Goal: Task Accomplishment & Management: Manage account settings

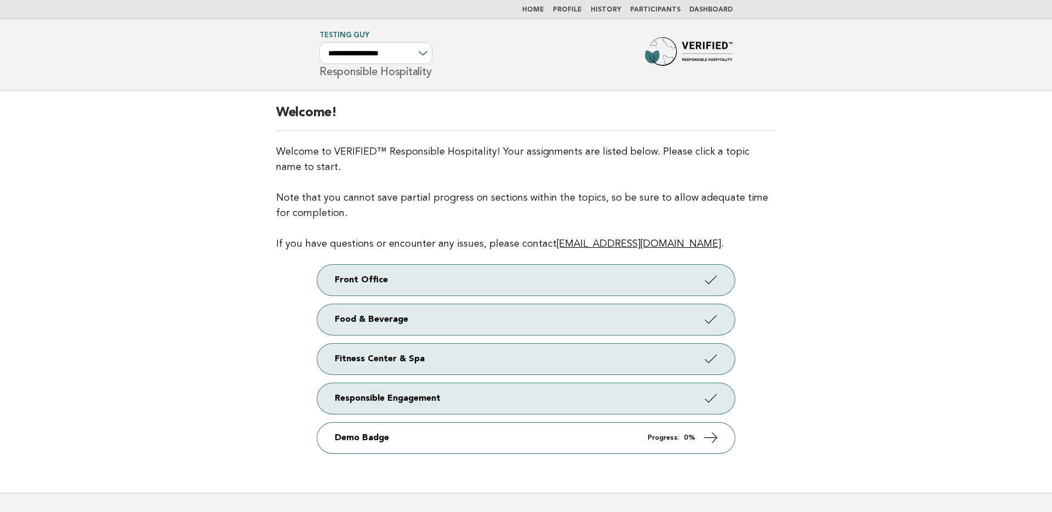
click at [672, 9] on link "Participants" at bounding box center [655, 10] width 50 height 7
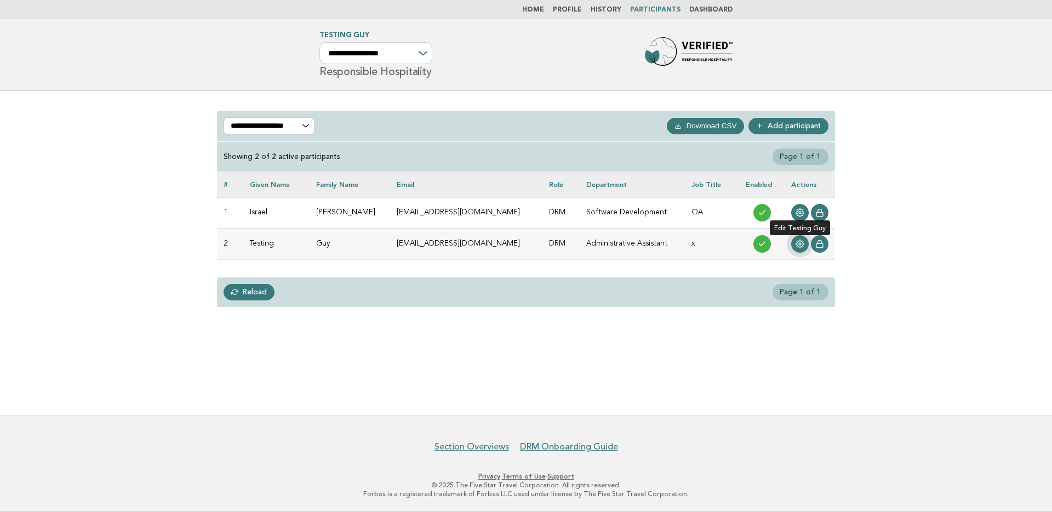
click at [796, 241] on icon at bounding box center [799, 243] width 9 height 9
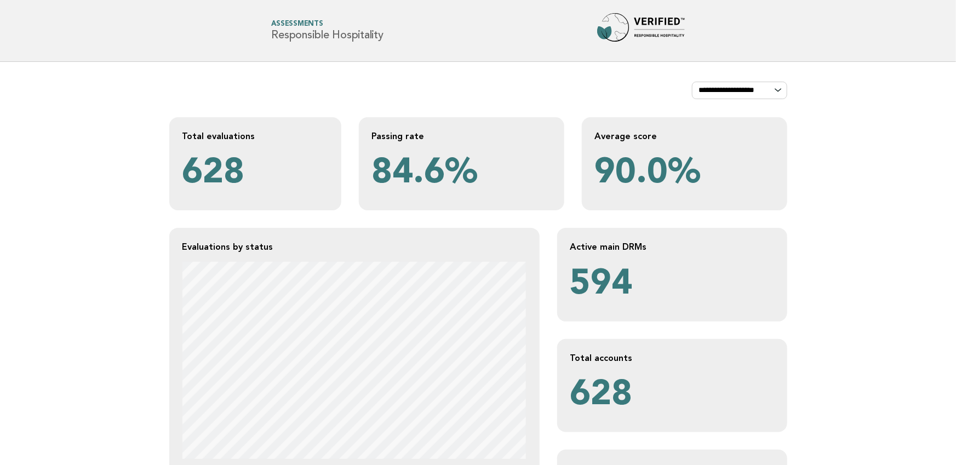
click at [656, 31] on img at bounding box center [641, 30] width 88 height 35
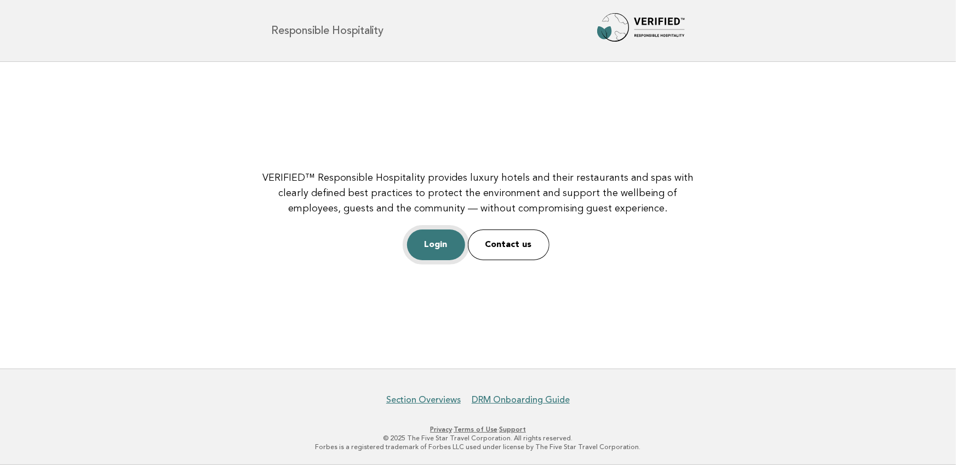
click at [449, 248] on link "Login" at bounding box center [436, 245] width 58 height 31
